Goal: Find specific page/section: Find specific page/section

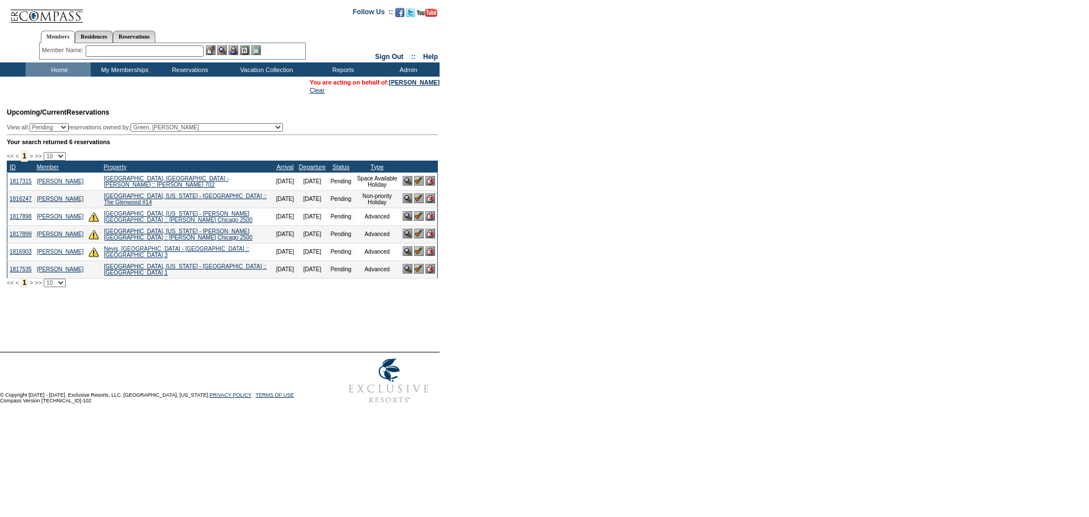
click at [136, 50] on input "text" at bounding box center [145, 50] width 118 height 11
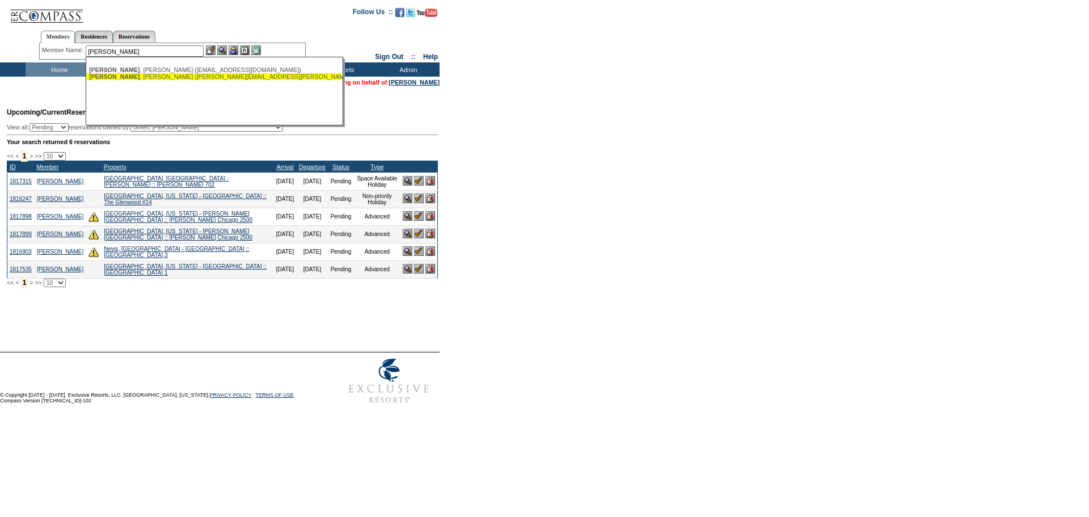
click at [162, 76] on div "[PERSON_NAME] ([PERSON_NAME][EMAIL_ADDRESS][PERSON_NAME][DOMAIN_NAME])" at bounding box center [214, 76] width 250 height 7
type input "[PERSON_NAME] ([PERSON_NAME][EMAIL_ADDRESS][PERSON_NAME][DOMAIN_NAME])"
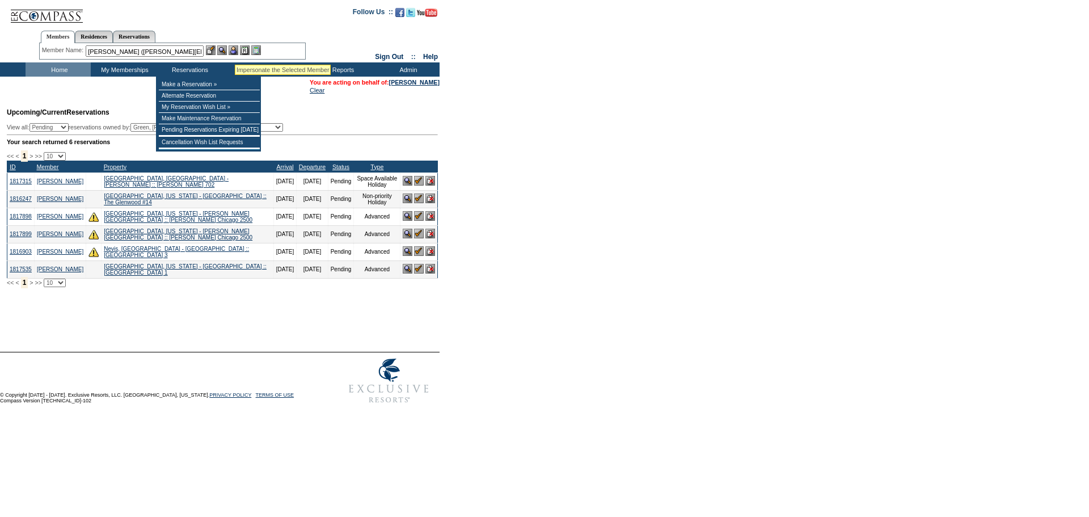
click at [235, 50] on img at bounding box center [234, 50] width 10 height 10
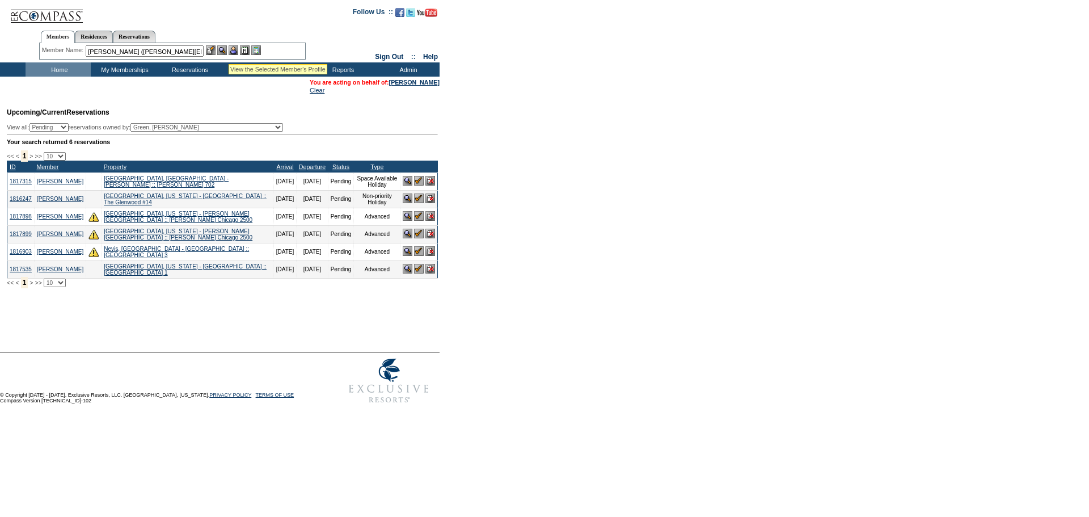
click at [227, 50] on img at bounding box center [222, 50] width 10 height 10
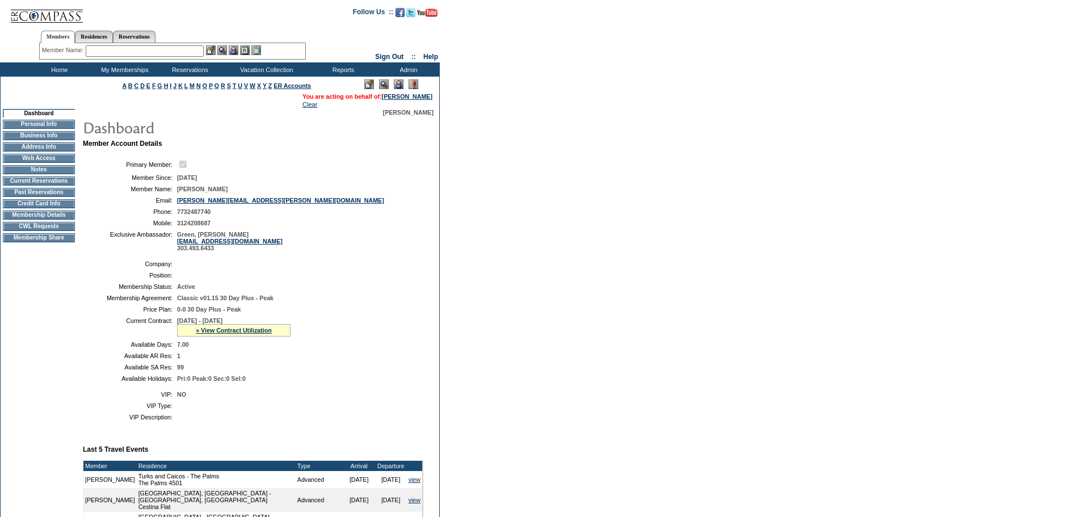
click at [61, 185] on td "Current Reservations" at bounding box center [39, 180] width 72 height 9
